Goal: Complete application form: Complete application form

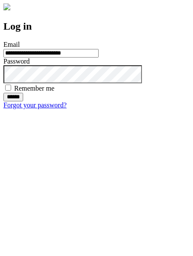
type input "**********"
click at [23, 101] on input "******" at bounding box center [13, 97] width 20 height 9
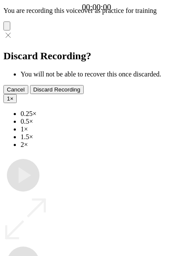
type input "**********"
